Goal: Task Accomplishment & Management: Complete application form

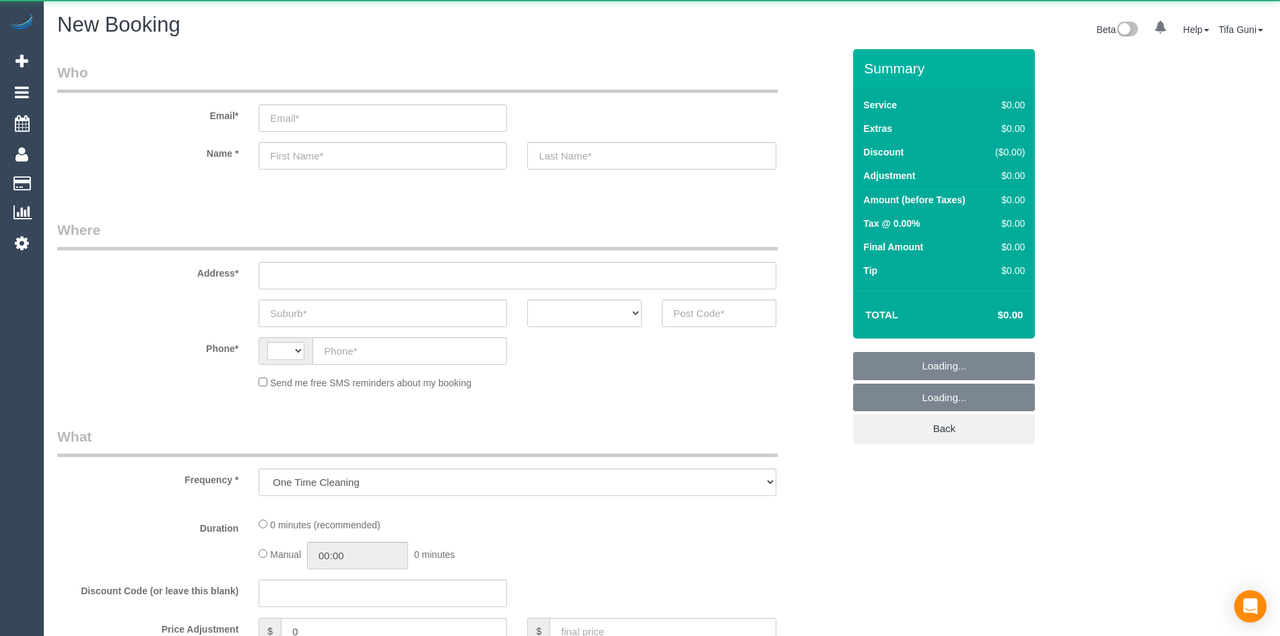
select select "string:AU"
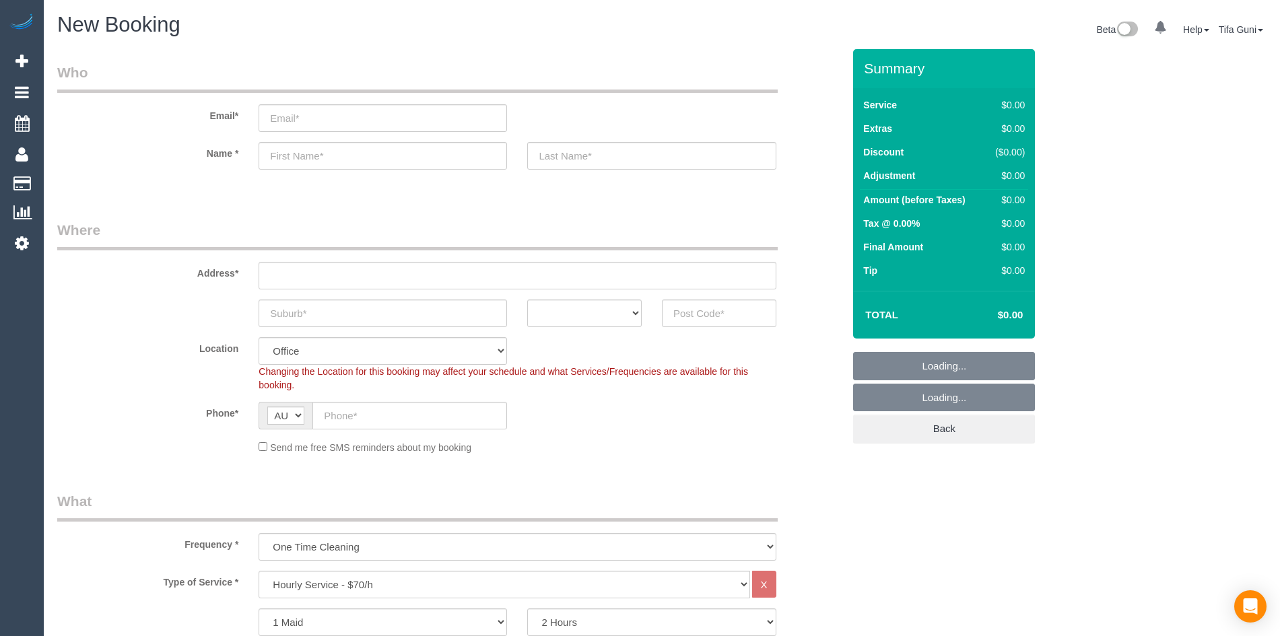
select select "object:2116"
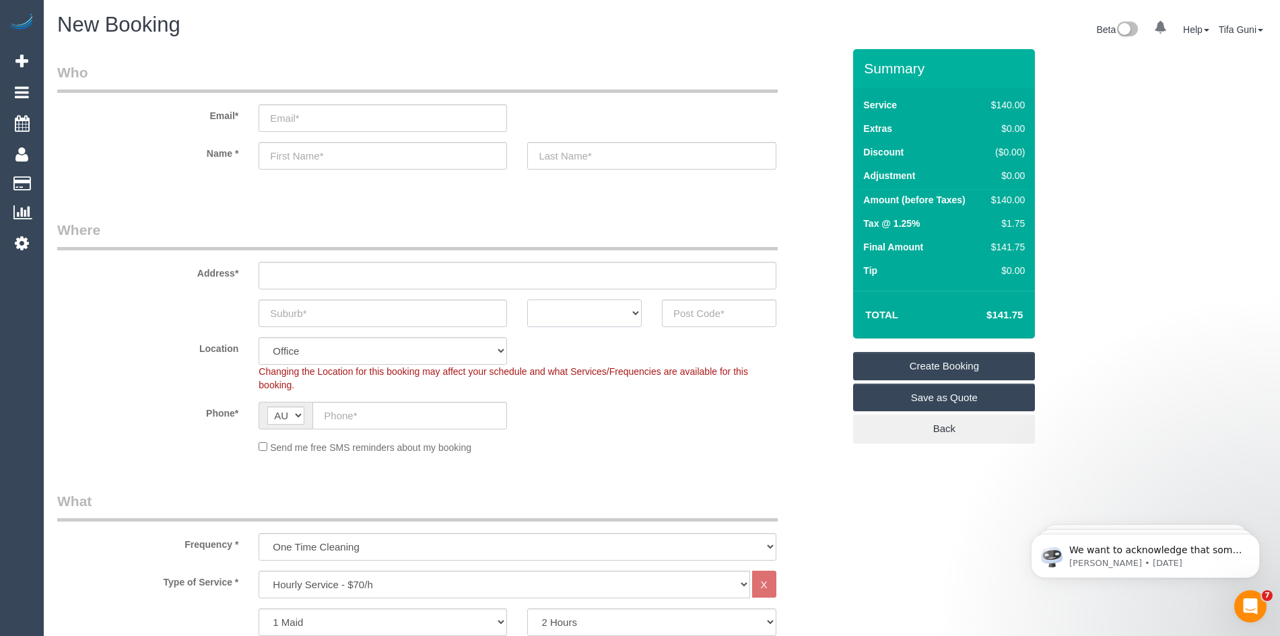
click at [638, 318] on select "ACT NSW NT QLD SA TAS VIC WA" at bounding box center [584, 314] width 114 height 28
select select "VIC"
click at [527, 300] on select "ACT NSW NT QLD SA TAS VIC WA" at bounding box center [584, 314] width 114 height 28
click at [343, 317] on input "text" at bounding box center [383, 314] width 248 height 28
type input "cah"
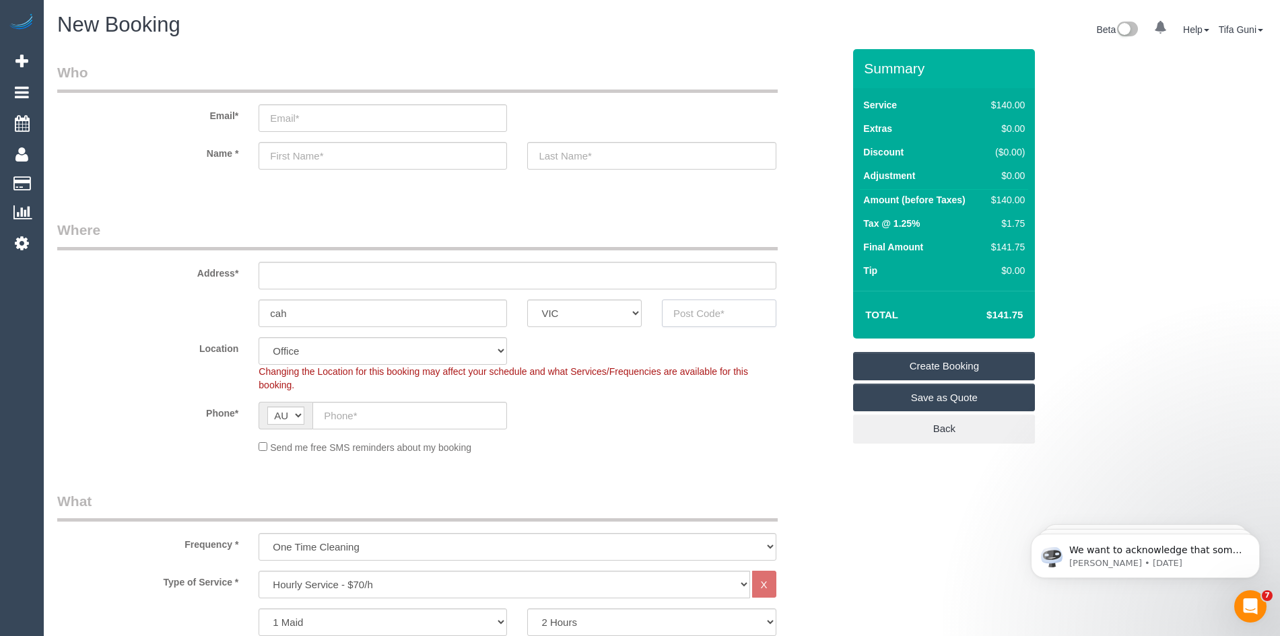
click at [695, 317] on input "text" at bounding box center [719, 314] width 114 height 28
type input "3029"
click at [343, 274] on input "text" at bounding box center [517, 276] width 517 height 28
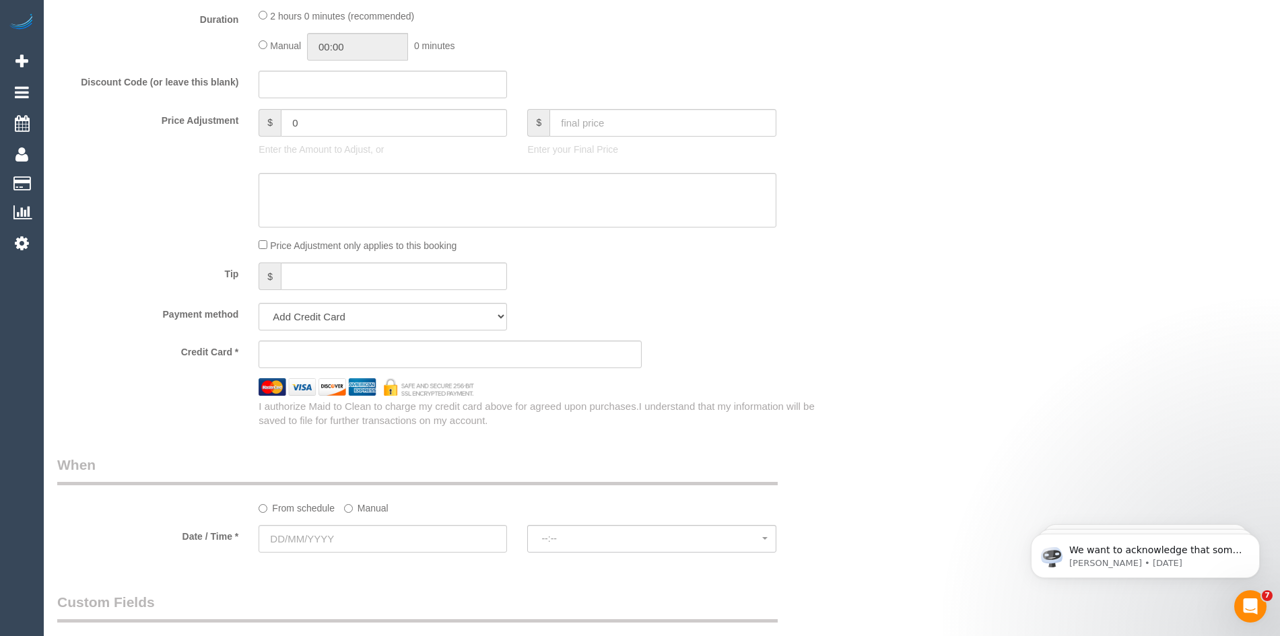
scroll to position [1145, 0]
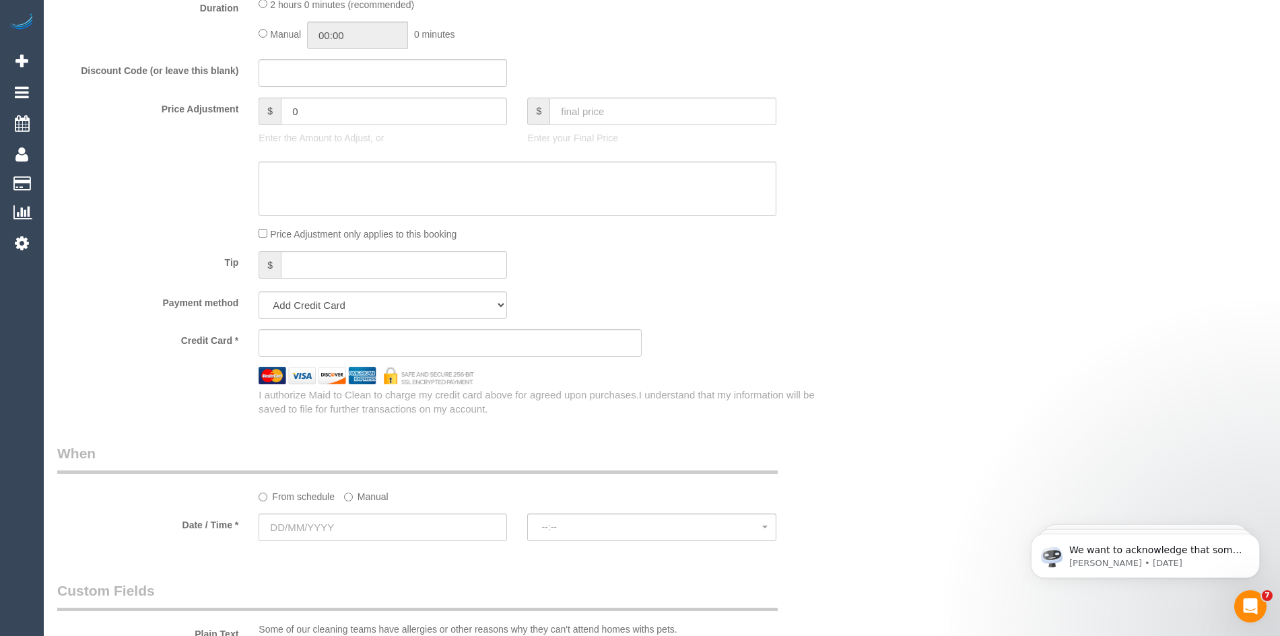
type input "-"
click at [338, 524] on input "text" at bounding box center [383, 528] width 248 height 28
select select "53"
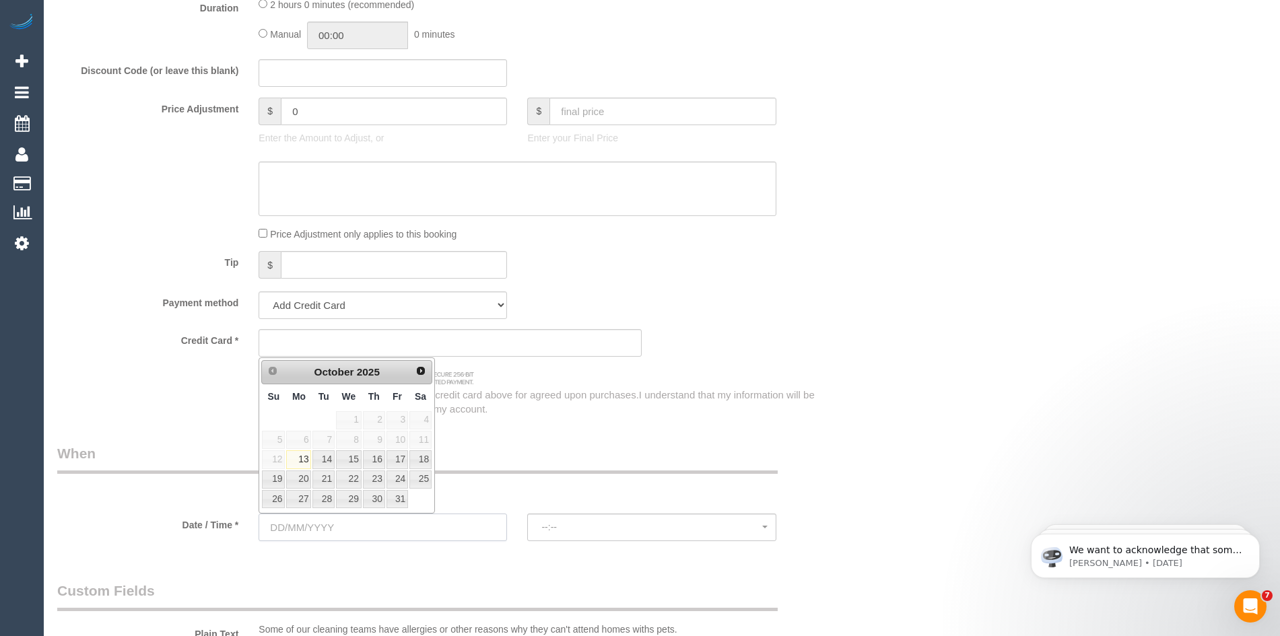
select select "object:2121"
click at [624, 259] on div "Tip $" at bounding box center [450, 266] width 806 height 30
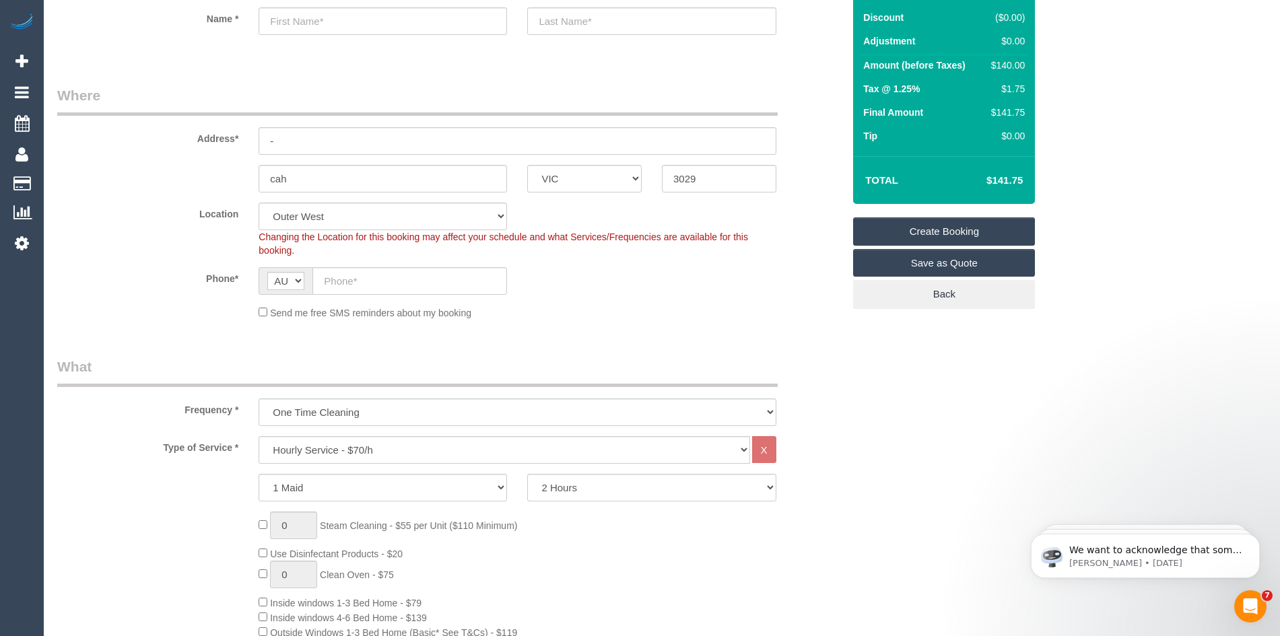
scroll to position [0, 0]
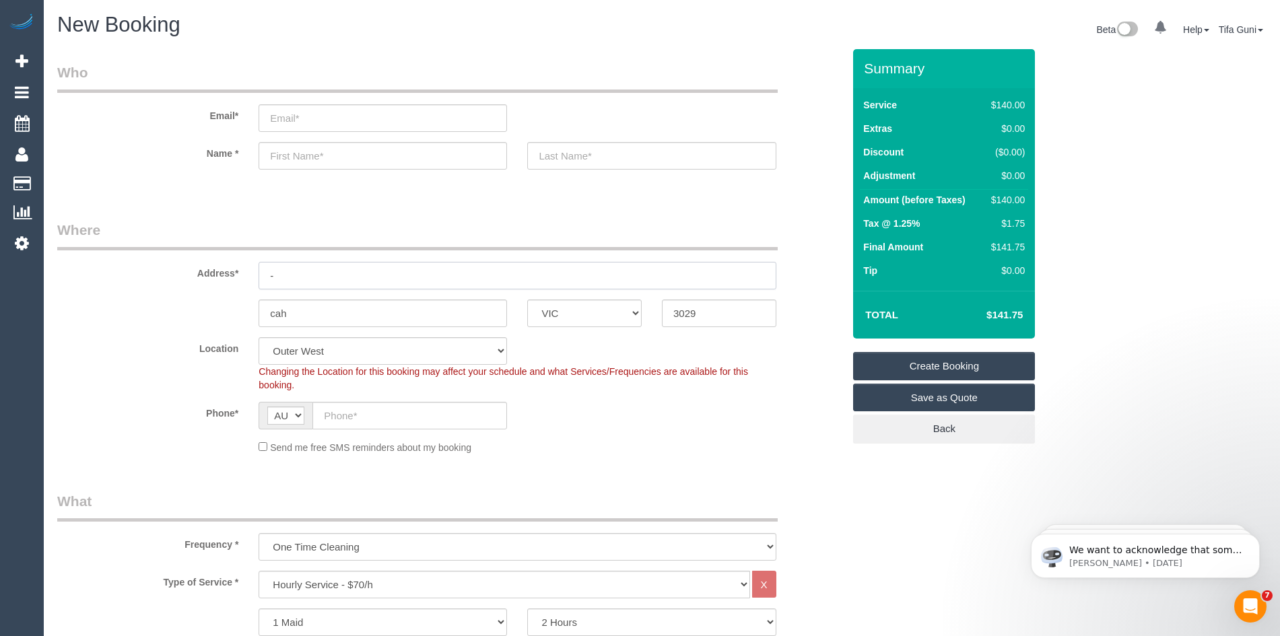
click at [296, 273] on input "-" at bounding box center [517, 276] width 517 height 28
type input "Brusnwick"
click at [302, 152] on input "text" at bounding box center [383, 156] width 248 height 28
click at [273, 154] on input "ray" at bounding box center [383, 156] width 248 height 28
type input "ray"
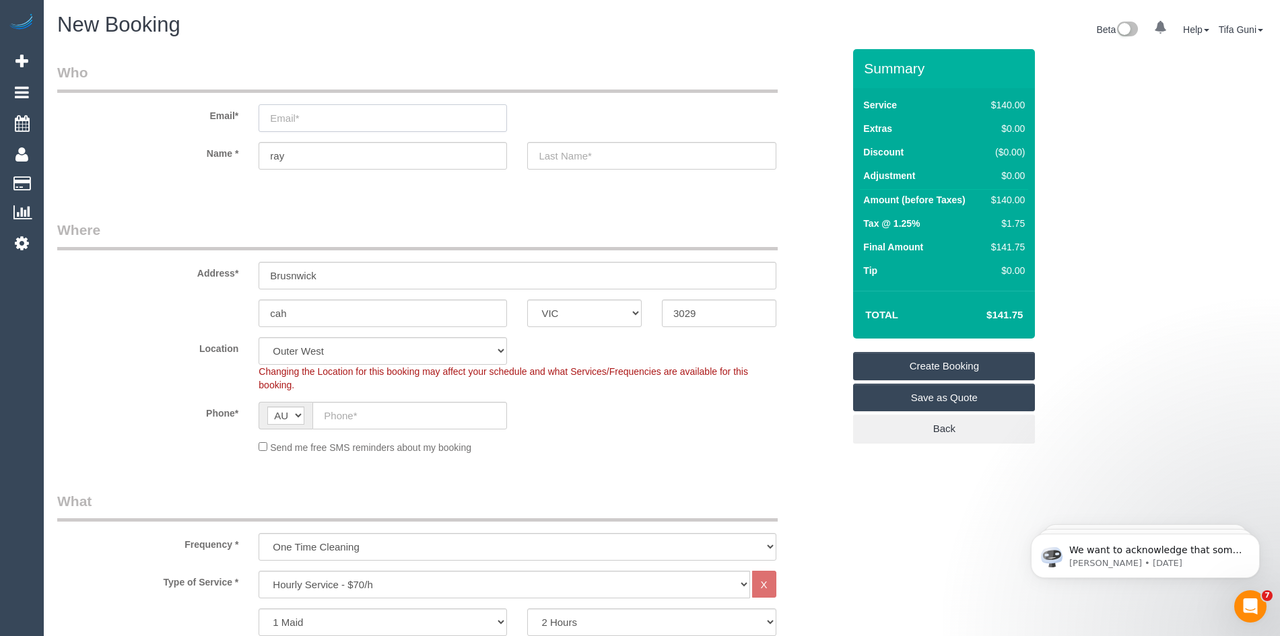
click at [282, 118] on input "email" at bounding box center [383, 118] width 248 height 28
type input "raymond.rezaei85@gmail.com"
click at [273, 155] on input "ray" at bounding box center [383, 156] width 248 height 28
click at [343, 416] on input "text" at bounding box center [409, 416] width 195 height 28
type input "0452 561 985"
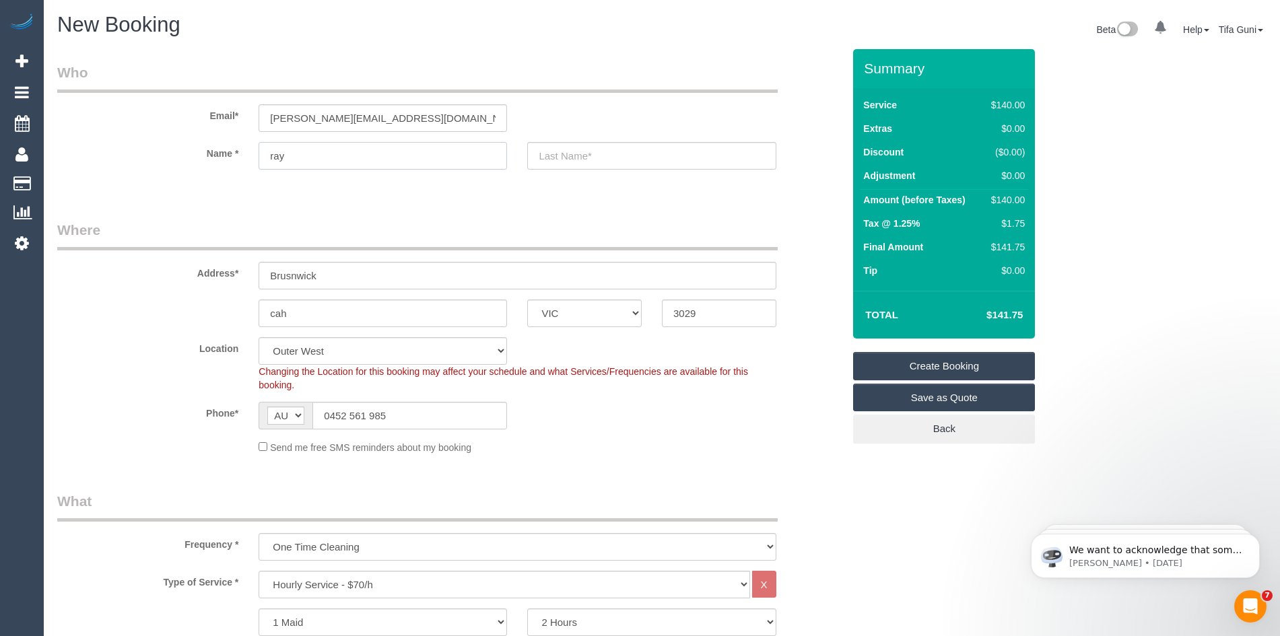
click at [275, 154] on input "ray" at bounding box center [383, 156] width 248 height 28
type input "Ray"
drag, startPoint x: 410, startPoint y: 411, endPoint x: 320, endPoint y: 413, distance: 89.6
click at [320, 413] on input "0452 561 985" at bounding box center [409, 416] width 195 height 28
drag, startPoint x: 432, startPoint y: 122, endPoint x: 230, endPoint y: 122, distance: 202.0
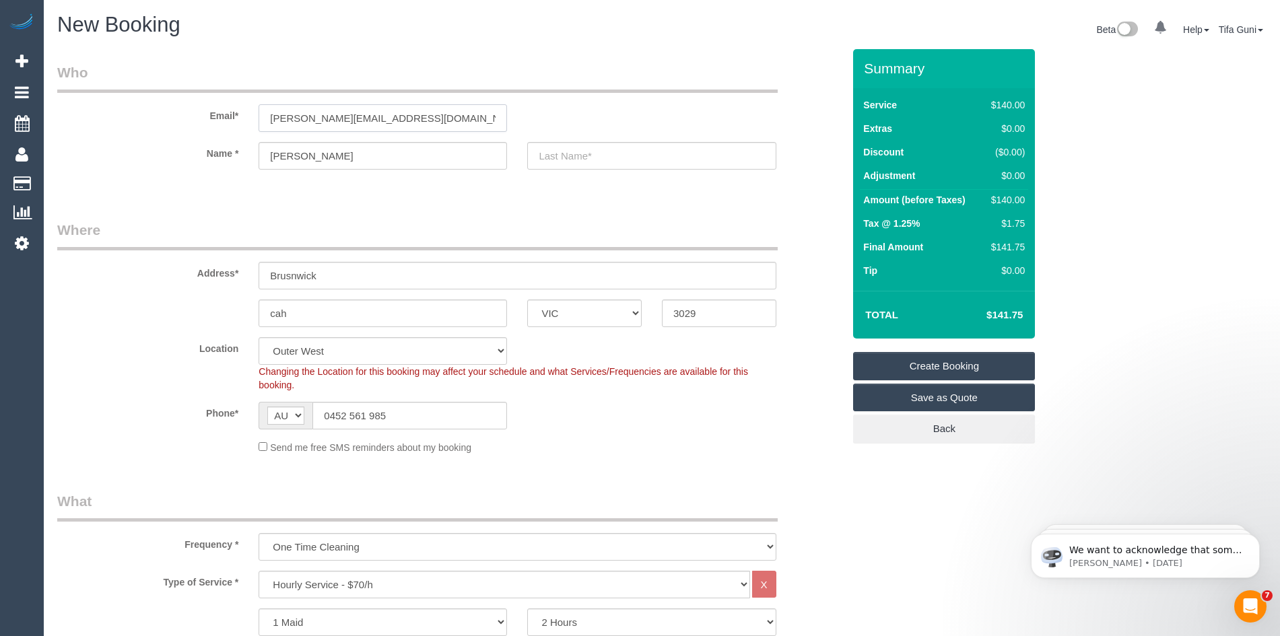
click at [230, 122] on div "Email* raymond.rezaei85@gmail.com" at bounding box center [450, 97] width 806 height 69
click at [68, 65] on span "Add Booking" at bounding box center [128, 61] width 168 height 31
